Goal: Answer question/provide support: Answer question/provide support

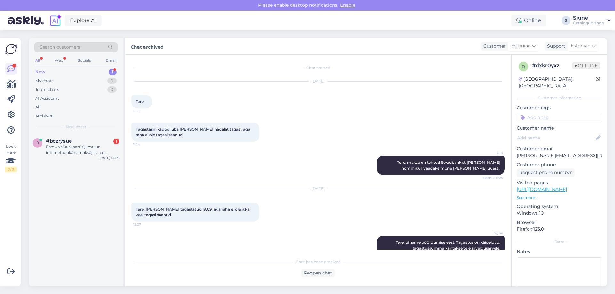
scroll to position [10, 0]
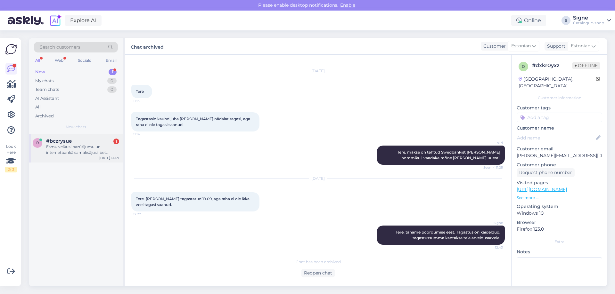
drag, startPoint x: 68, startPoint y: 148, endPoint x: 71, endPoint y: 149, distance: 3.3
click at [69, 148] on div "Esmu veikusi pazūtījumu un internetbankā samaksājusi, bet paziņojuma e-pastā na…" at bounding box center [82, 150] width 73 height 12
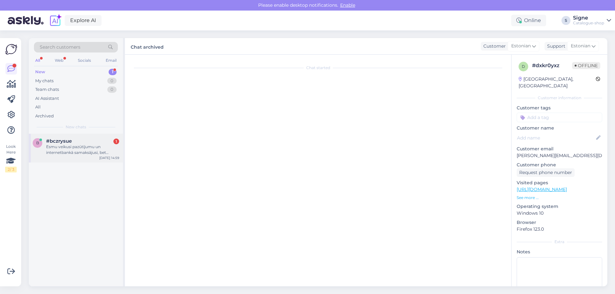
scroll to position [0, 0]
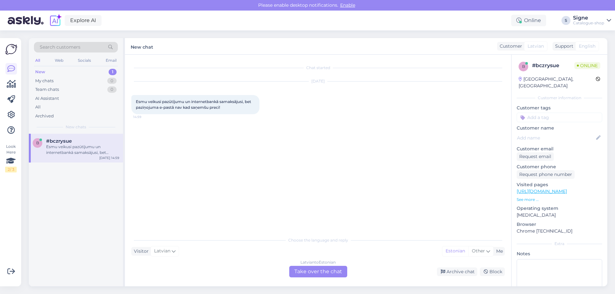
click at [321, 272] on div "[DEMOGRAPHIC_DATA] to Estonian Take over the chat" at bounding box center [318, 272] width 58 height 12
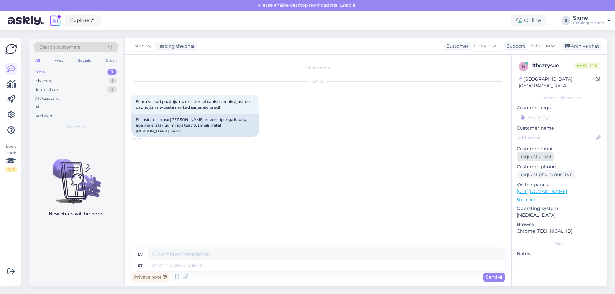
click at [538, 152] on div "Request email" at bounding box center [535, 156] width 37 height 9
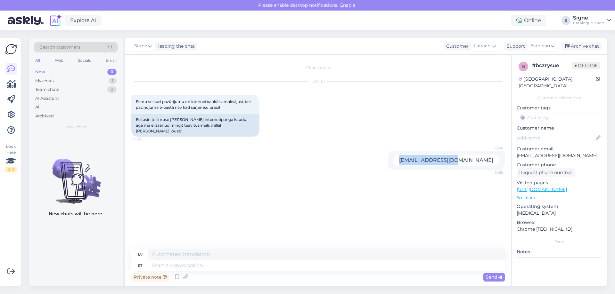
drag, startPoint x: 495, startPoint y: 152, endPoint x: 431, endPoint y: 155, distance: 64.5
click at [431, 155] on div "Signe [EMAIL_ADDRESS][DOMAIN_NAME] 14:59" at bounding box center [446, 160] width 117 height 19
copy div "[EMAIL_ADDRESS][DOMAIN_NAME]"
drag, startPoint x: 162, startPoint y: 263, endPoint x: 166, endPoint y: 263, distance: 3.5
click at [162, 263] on textarea at bounding box center [326, 265] width 357 height 11
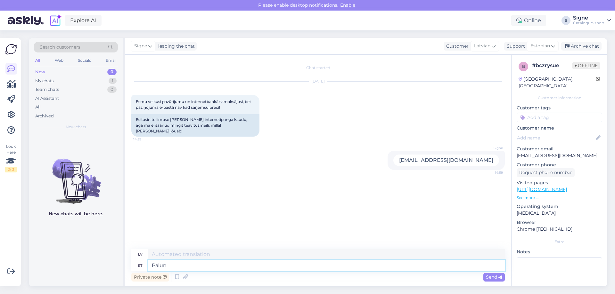
type textarea "Palun"
type textarea "Lūdzu"
type textarea "Palun täpsemat"
type textarea "Lūdzu, sniedziet konkrētāku informāciju."
type textarea "Palun täpsemat infot"
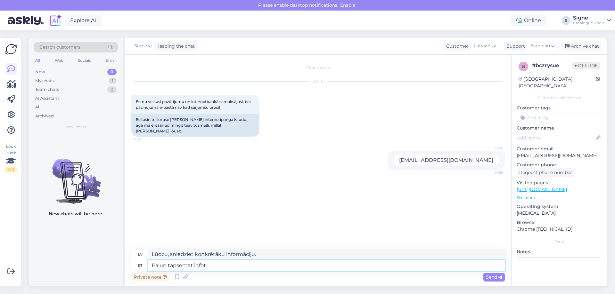
type textarea "Lūdzu, sniedziet vairāk informācijas."
type textarea "Palun täpsemat infot tellimuse v"
type textarea "Lūdzu, sniedziet vairāk informācijas, veicot pasūtījumu."
type textarea "Palun täpsemat infot tellimuse vormistamise aja k"
type textarea "Lūdzu, sniedziet sīkāku informāciju, veicot pasūtījumu."
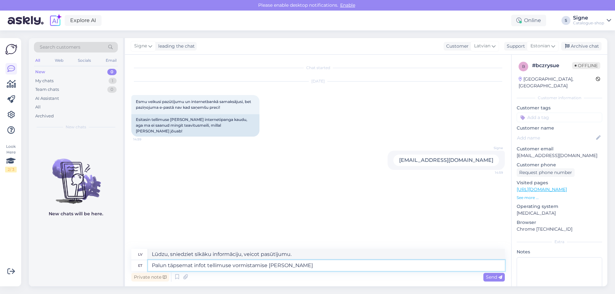
type textarea "Palun täpsemat infot tellimuse vormistamise [PERSON_NAME]."
type textarea "Lūdzu, sniedziet sīkāku informāciju par pasūtījuma apstrādes laiku."
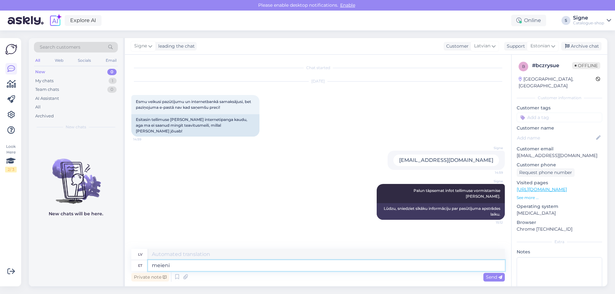
type textarea "meieni"
type textarea "mums"
type textarea "meieni on"
type textarea "mums ir"
type textarea "meieni on jõudnud"
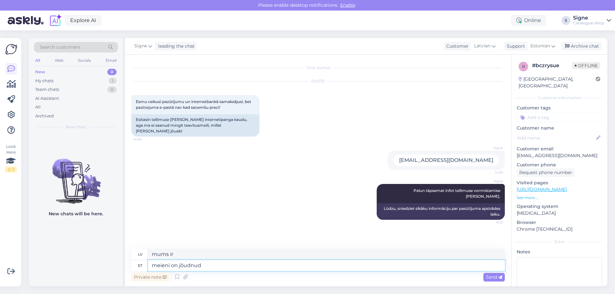
type textarea "ir sasniedzis mūs"
type textarea "meieni on jõudnud [DATE]"
type textarea "ir sasniedzis mūs [DATE]"
type textarea "meieni on jõudnud [DATE] vormistatud t"
type textarea "mēs esam saņēmuši oficiālu [DATE]"
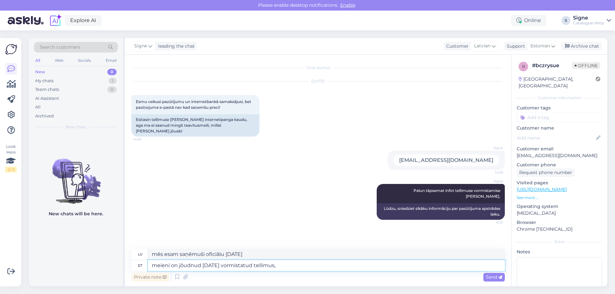
type textarea "meieni on jõudnud [DATE] vormistatud tellimus,"
type textarea "Esam saņēmuši pasūtījumu, kas veikts [DATE] ."
type textarea "meieni on jõudnud [DATE] vormistatud tellimus, tooted"
type textarea "Esam saņēmuši pasūtījumu, kas veikts [DATE] , preces"
type textarea "meieni on jõudnud [DATE] vormistatud tellimus, tooted väljasta"
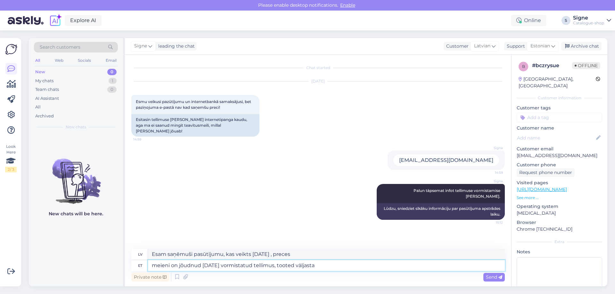
type textarea "Esam saņēmuši pasūtījumu, kas veikts [DATE] , produkti tiks piegādāti"
type textarea "meieni on jõudnud [DATE] vormistatud tellimus, tooted väljastatud p"
type textarea "Esam saņēmuši pasūtījumu, kas veikts [DATE] , produkti ir izsniegti."
type textarea "meieni on jõudnud [DATE] vormistatud tellimus, tooted väljastatud postipa"
type textarea "Esam saņēmuši pasūtījumu, kas veikts [DATE] , produkti ir piegādāti pa pastu."
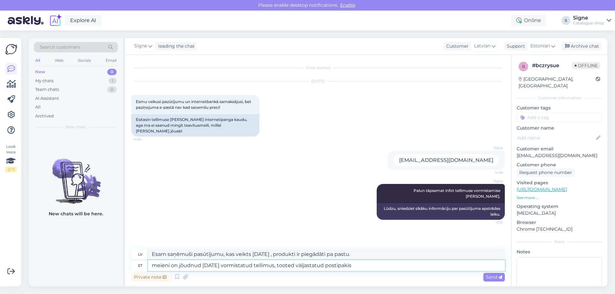
type textarea "meieni on jõudnud [DATE] vormistatud tellimus, tooted väljastatud postipakis"
type textarea "Esam saņēmuši pasūtījumu, kas veikts [DATE] , produkti tika piegādāti pasta sūt…"
paste textarea "[EMAIL_ADDRESS][DOMAIN_NAME]"
type textarea "meieni on jõudnud [DATE] vormistatud tellimus, tooted väljastatud postipakis [E…"
type textarea "Esam saņēmuši pasūtījumu, kas veikts [DATE] , produkti tika piegādāti sūtījumā …"
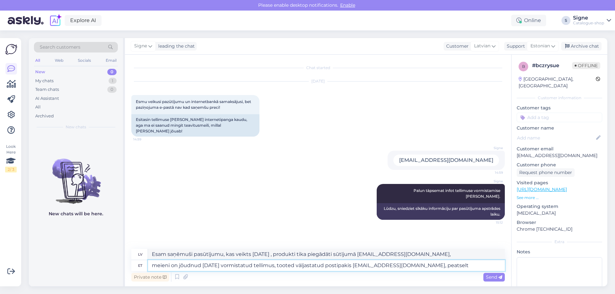
type textarea "meieni on jõudnud [DATE] vormistatud tellimus, tooted väljastatud postipakis [E…"
type textarea "Esam saņēmuši pasūtījumu, kas veikts [DATE] , produkti drīzumā tika piegādāti s…"
type textarea "meieni on jõudnud [DATE] vormistatud tellimus, tooted väljastatud postipakis [E…"
type textarea "Esam saņēmuši pasūtījumu, kas veikts [DATE] , produkti tika piegādāti sūtījumā …"
type textarea "meieni on jõudnud [DATE] vormistatud tellimus, tooted väljastatud postipakis [E…"
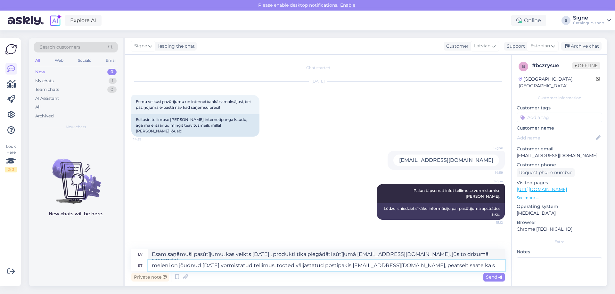
type textarea "Esam saņēmuši pasūtījumu, kas veikts [DATE] , produkti tika piegādāti sūtījumā …"
type textarea "meieni on jõudnud [DATE] vormistatud tellimus, tooted väljastatud postipakis [E…"
type textarea "Esam saņēmuši pasūtījumu, kas veikts [DATE] , produkti tika piegādāti sūtījumā …"
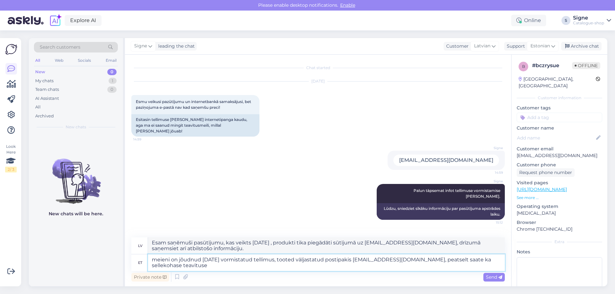
type textarea "meieni on jõudnud [DATE] vormistatud tellimus, tooted väljastatud postipakis [E…"
type textarea "Esam saņēmuši pasūtījumu, kas veikts [DATE] , produkti tika piegādāti pakomā [E…"
type textarea "meieni on jõudnud [DATE] vormistatud tellimus, tooted väljastatud postipakis [E…"
type textarea "Esam saņēmuši pasūtījumu, kas veikts [DATE] , produkti tika piegādāti pasta sūt…"
type textarea "meieni on jõudnud [DATE] vormistatud tellimus, tooted väljastatud postipakis [E…"
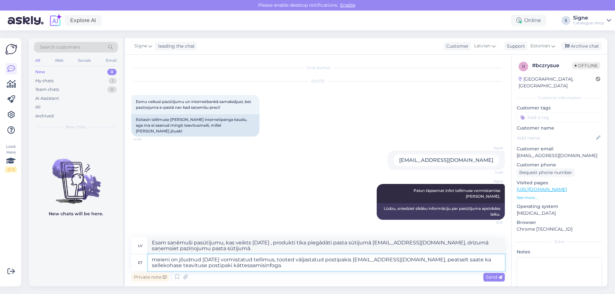
type textarea "Esam saņēmuši pasūtījumu, kas veikts [DATE] , produkti tika piegādāti pakomā uz…"
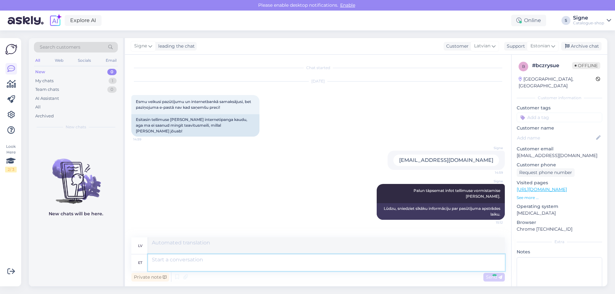
scroll to position [34, 0]
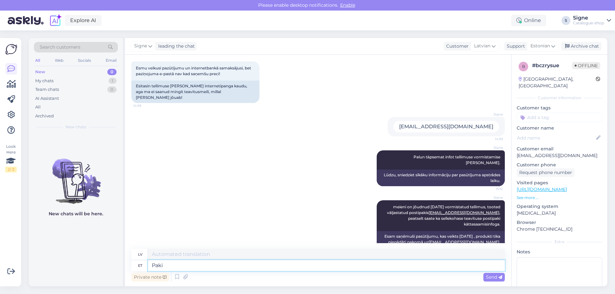
type textarea "Paki j"
type textarea "Iepakojums"
type textarea "Paki jälgimiskood"
type textarea "Paketes izsekošanas kods"
paste textarea "05605532070267"
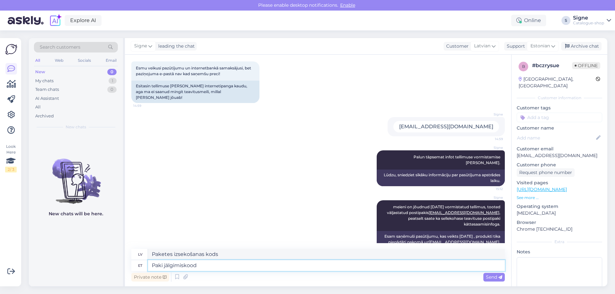
type textarea "Paki jälgimiskood 05605532070267"
type textarea "Sūtījuma izsekošanas kods 05605532070267"
type textarea "Paki jälgimiskood 05605532070267."
type textarea "Paketes izsekošanas kods ir 05605532070267."
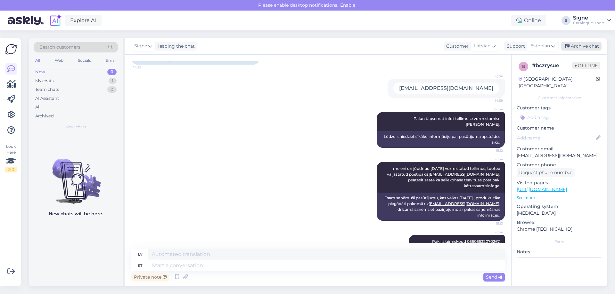
click at [590, 49] on div "Archive chat" at bounding box center [581, 46] width 40 height 9
